Goal: Information Seeking & Learning: Learn about a topic

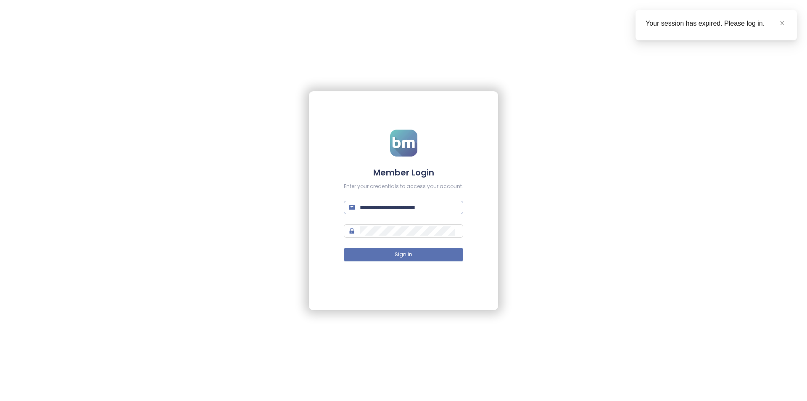
click at [386, 206] on input "**********" at bounding box center [409, 207] width 98 height 9
type input "**********"
click at [344, 248] on button "Sign In" at bounding box center [403, 254] width 119 height 13
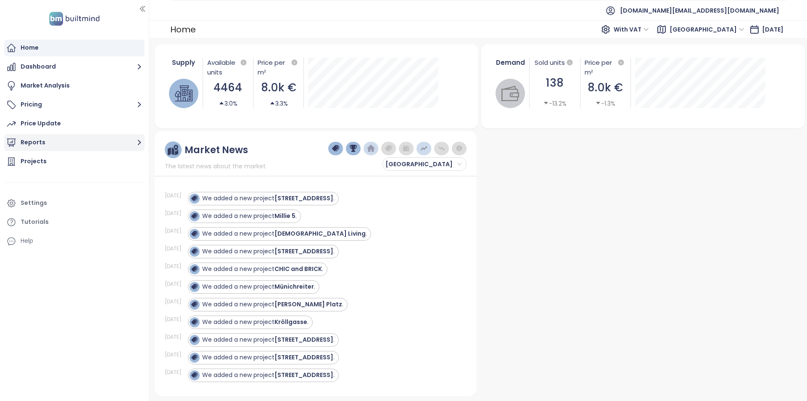
click at [58, 143] on button "Reports" at bounding box center [74, 142] width 140 height 17
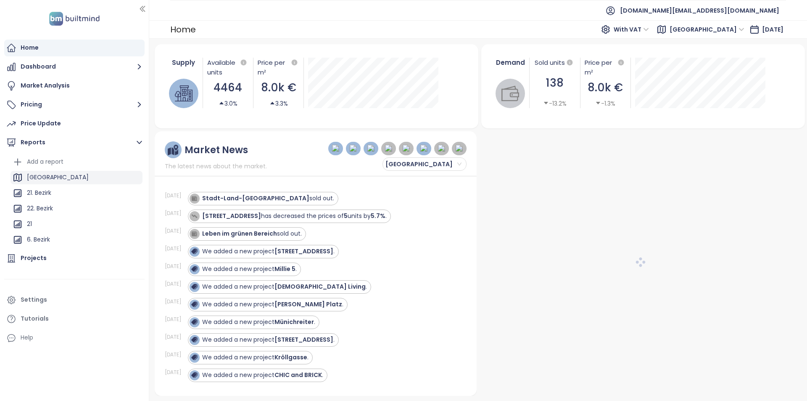
click at [65, 175] on div "[GEOGRAPHIC_DATA]" at bounding box center [77, 177] width 132 height 13
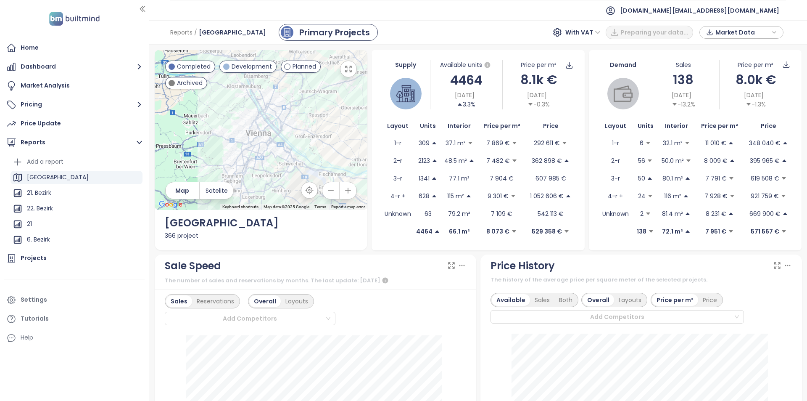
click at [760, 28] on span "Market Data" at bounding box center [743, 32] width 54 height 13
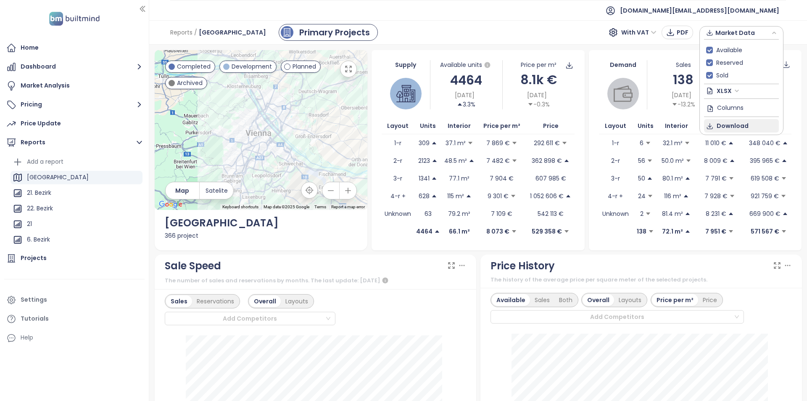
click at [745, 124] on span "Download" at bounding box center [733, 125] width 32 height 9
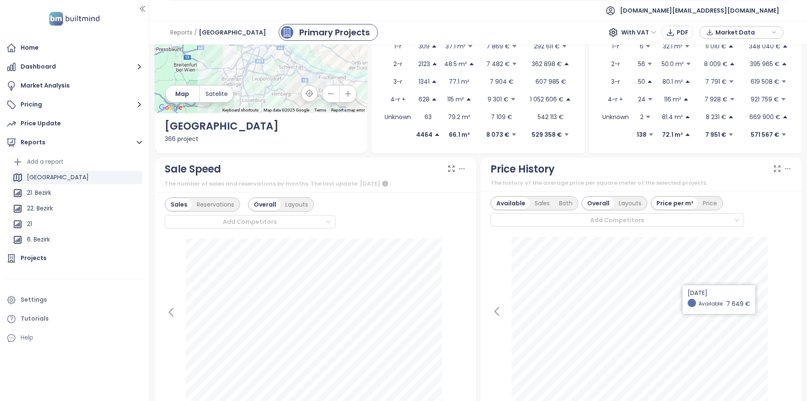
scroll to position [168, 0]
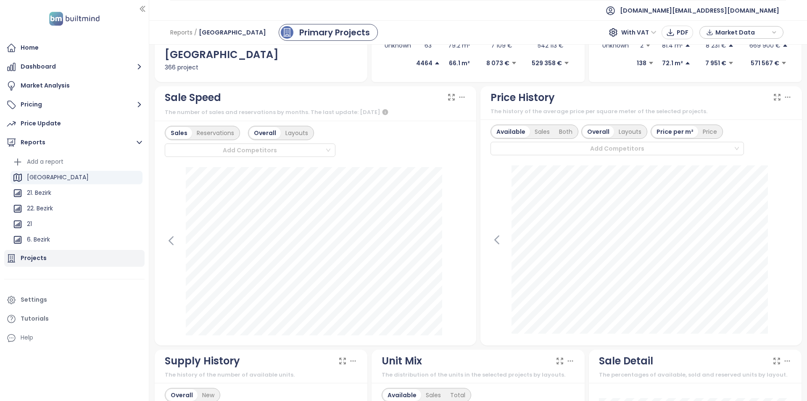
click at [50, 259] on div "Projects" at bounding box center [74, 258] width 140 height 17
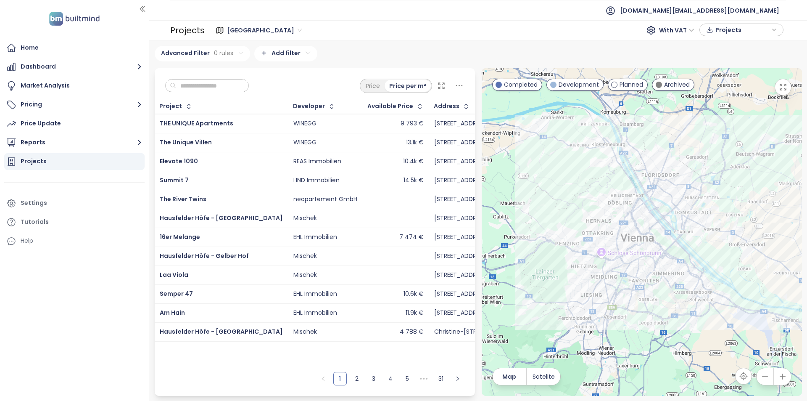
click at [224, 90] on input "text" at bounding box center [210, 85] width 68 height 13
paste input "**********"
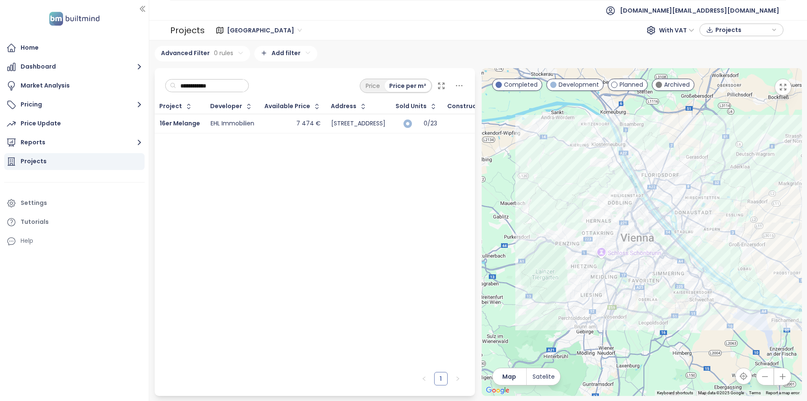
type input "**********"
click at [278, 124] on div "7 474 €" at bounding box center [293, 124] width 56 height 10
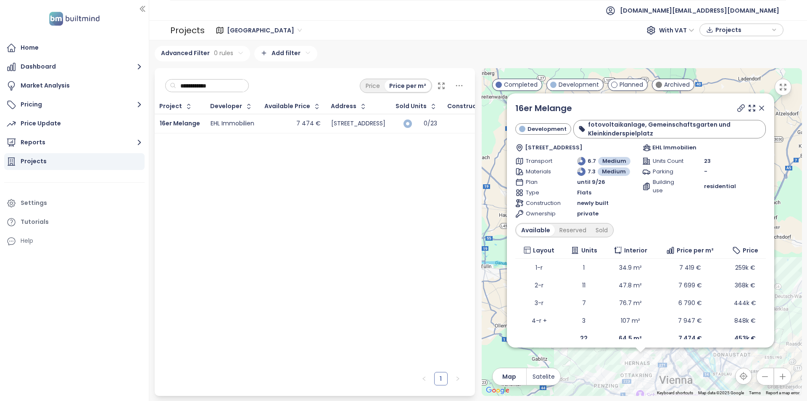
click at [758, 109] on icon at bounding box center [762, 108] width 8 height 8
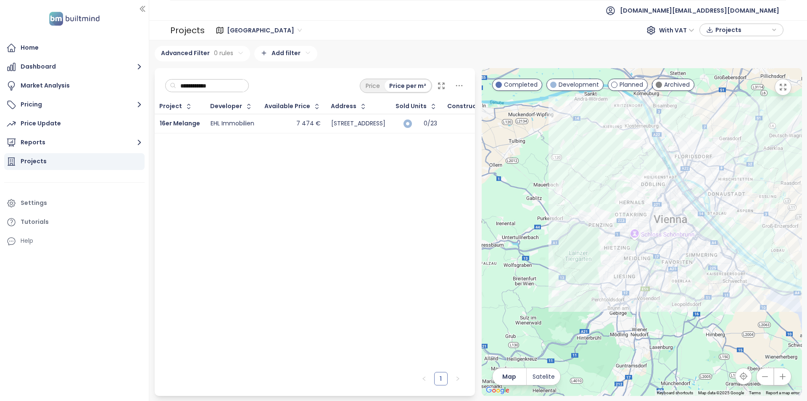
drag, startPoint x: 578, startPoint y: 241, endPoint x: 575, endPoint y: 186, distance: 55.2
click at [575, 186] on div at bounding box center [642, 232] width 320 height 328
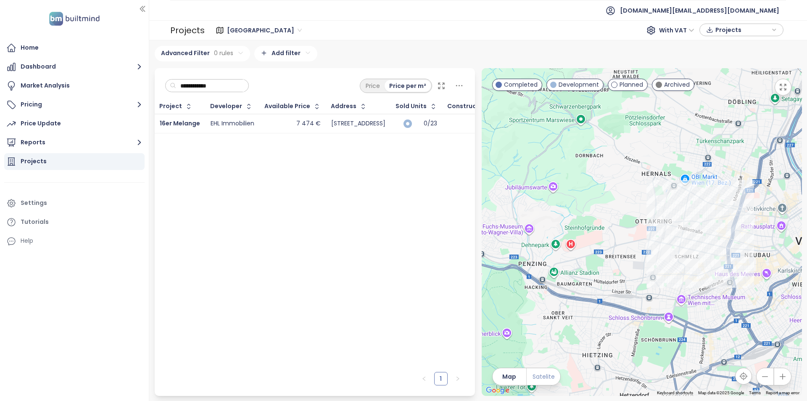
click at [547, 372] on span "Satelite" at bounding box center [544, 376] width 22 height 9
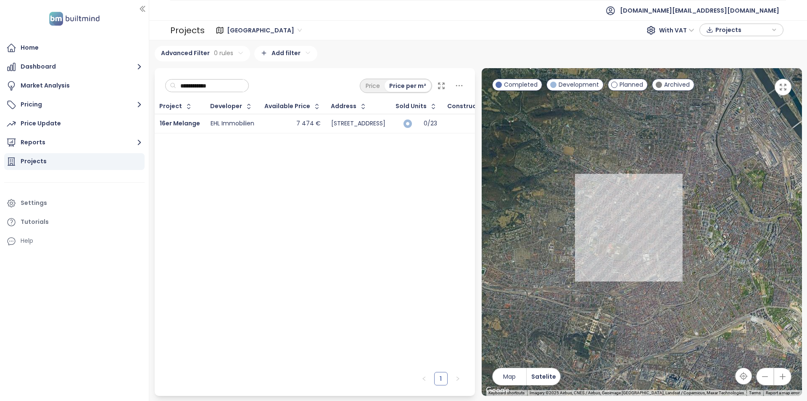
drag, startPoint x: 553, startPoint y: 294, endPoint x: 470, endPoint y: 288, distance: 83.1
click at [470, 288] on div "**********" at bounding box center [478, 232] width 654 height 328
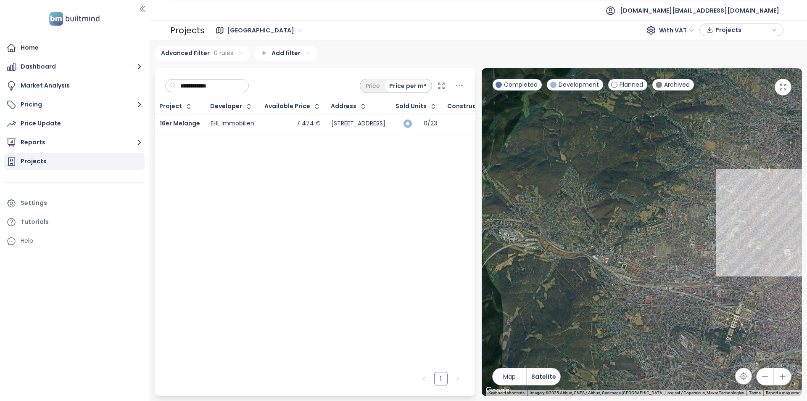
drag, startPoint x: 567, startPoint y: 228, endPoint x: 715, endPoint y: 225, distance: 148.1
click at [715, 225] on div at bounding box center [642, 232] width 320 height 328
click at [743, 182] on div "16er Melange" at bounding box center [642, 232] width 320 height 328
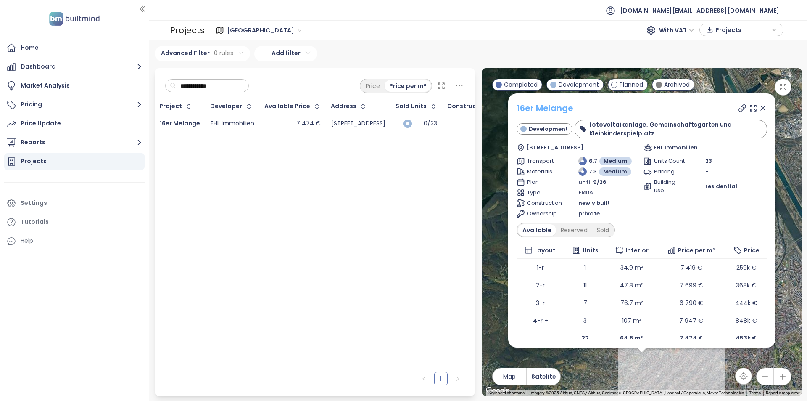
click at [549, 107] on link "16er Melange" at bounding box center [545, 108] width 57 height 12
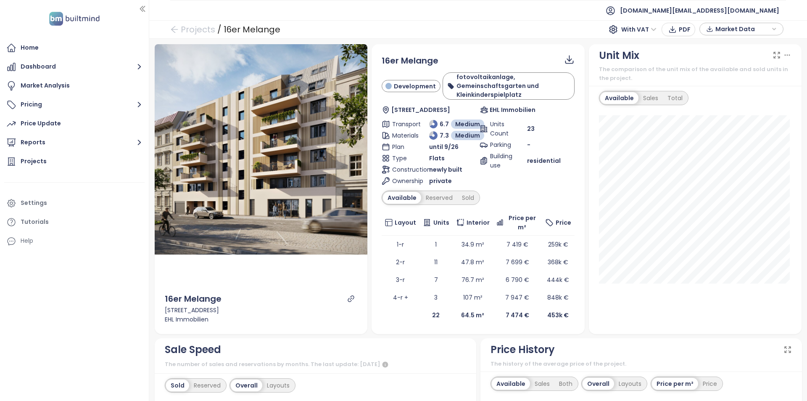
click at [545, 197] on div "Available Reserved Sold" at bounding box center [478, 198] width 193 height 14
click at [62, 146] on button "Reports" at bounding box center [74, 142] width 140 height 17
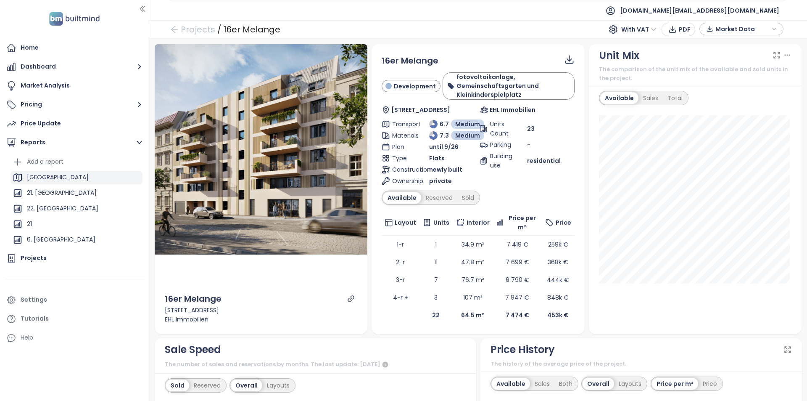
click at [64, 172] on div "[GEOGRAPHIC_DATA]" at bounding box center [77, 177] width 132 height 13
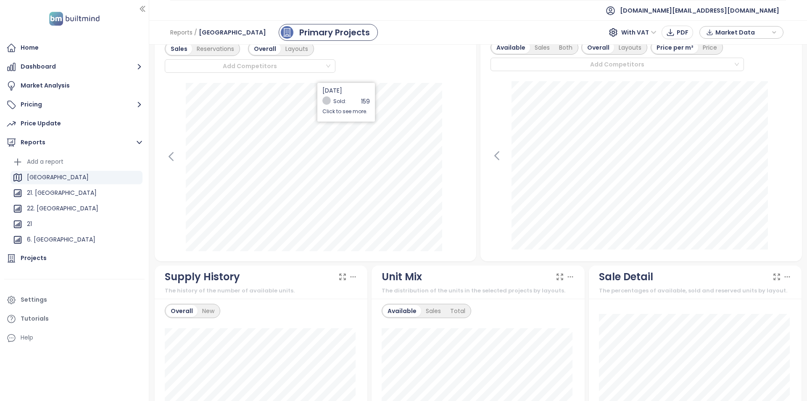
scroll to position [42, 0]
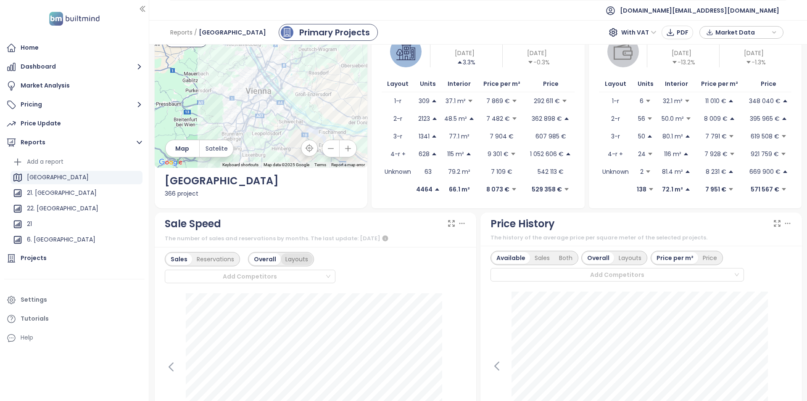
click at [290, 259] on div "Layouts" at bounding box center [297, 259] width 32 height 12
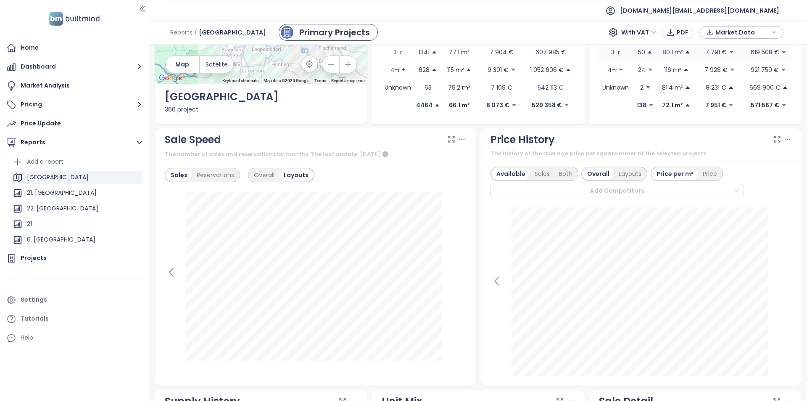
scroll to position [0, 0]
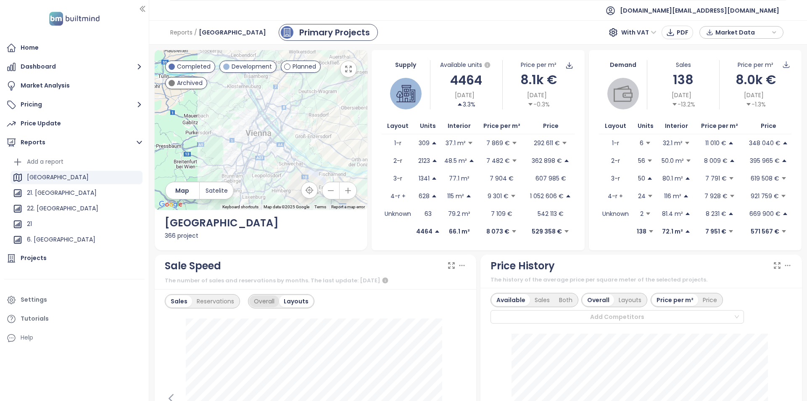
click at [269, 299] on div "Overall" at bounding box center [264, 301] width 30 height 12
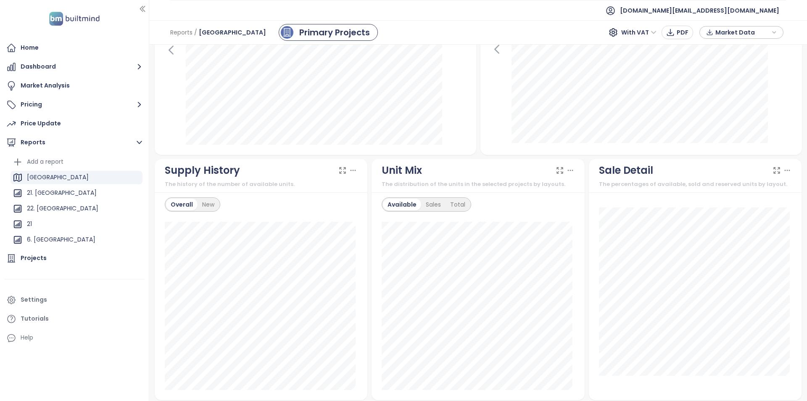
scroll to position [379, 0]
